Goal: Information Seeking & Learning: Learn about a topic

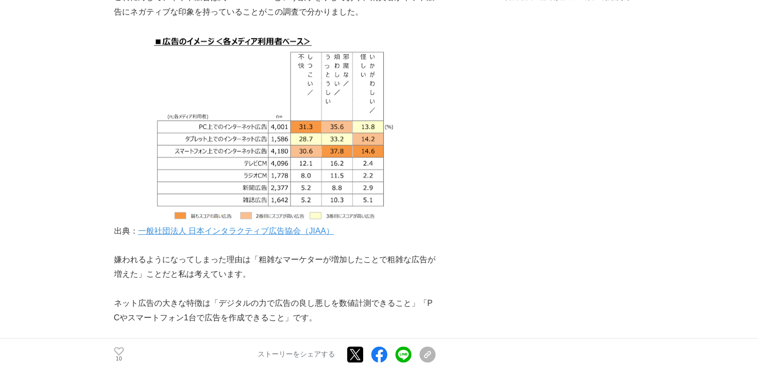
scroll to position [669, 0]
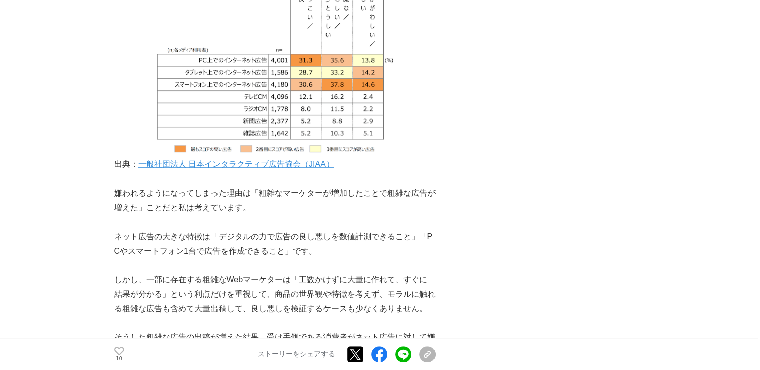
click at [324, 195] on p "嫌われるようになってしまった理由は「粗雑なマーケターが増加したことで粗雑な広告が増えた」ことだと私は考えています。" at bounding box center [274, 200] width 321 height 29
click at [246, 186] on p "嫌われるようになってしまった理由は「粗雑なマーケターが増加したことで粗雑な広告が増えた」ことだと私は考えています。" at bounding box center [274, 200] width 321 height 29
click at [250, 215] on p at bounding box center [274, 222] width 321 height 15
click at [253, 186] on p "嫌われるようになってしまった理由は「粗雑なマーケターが増加したことで粗雑な広告が増えた」ことだと私は考えています。" at bounding box center [274, 200] width 321 height 29
click at [250, 199] on p "嫌われるようになってしまった理由は「粗雑なマーケターが増加したことで粗雑な広告が増えた」ことだと私は考えています。" at bounding box center [274, 200] width 321 height 29
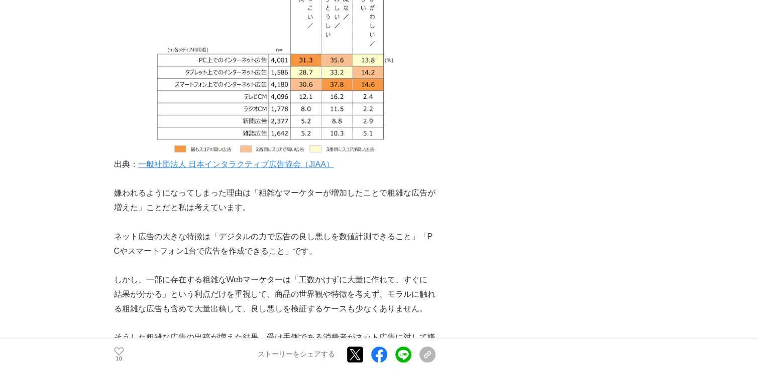
click at [257, 189] on p "嫌われるようになってしまった理由は「粗雑なマーケターが増加したことで粗雑な広告が増えた」ことだと私は考えています。" at bounding box center [274, 200] width 321 height 29
click at [249, 186] on p "嫌われるようになってしまった理由は「粗雑なマーケターが増加したことで粗雑な広告が増えた」ことだと私は考えています。" at bounding box center [274, 200] width 321 height 29
click at [320, 238] on p "ネット広告の大きな特徴は「デジタルの力で広告の良し悪しを数値計測できること」「PCやスマートフォン1台で広告を作成できること」です。" at bounding box center [274, 244] width 321 height 29
click at [310, 230] on p "ネット広告の大きな特徴は「デジタルの力で広告の良し悪しを数値計測できること」「PCやスマートフォン1台で広告を作成できること」です。" at bounding box center [274, 244] width 321 height 29
click at [307, 230] on p "ネット広告の大きな特徴は「デジタルの力で広告の良し悪しを数値計測できること」「PCやスマートフォン1台で広告を作成できること」です。" at bounding box center [274, 244] width 321 height 29
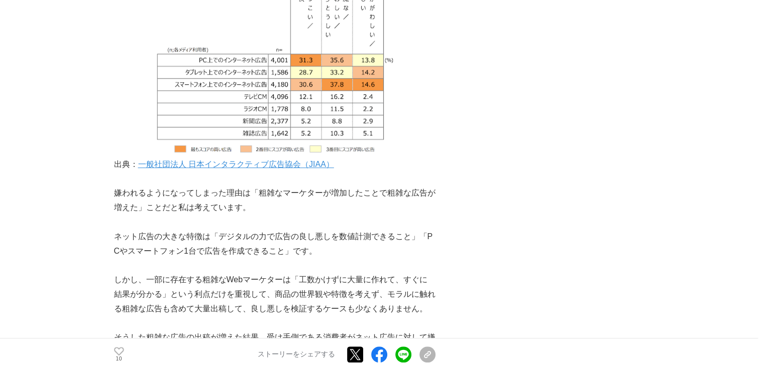
click at [303, 215] on p at bounding box center [274, 222] width 321 height 15
click at [299, 198] on p "嫌われるようになってしまった理由は「粗雑なマーケターが増加したことで粗雑な広告が増えた」ことだと私は考えています。" at bounding box center [274, 200] width 321 height 29
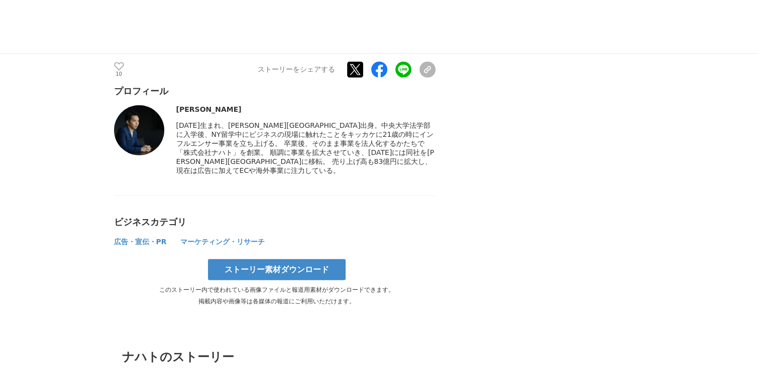
scroll to position [2677, 0]
